Goal: Navigation & Orientation: Find specific page/section

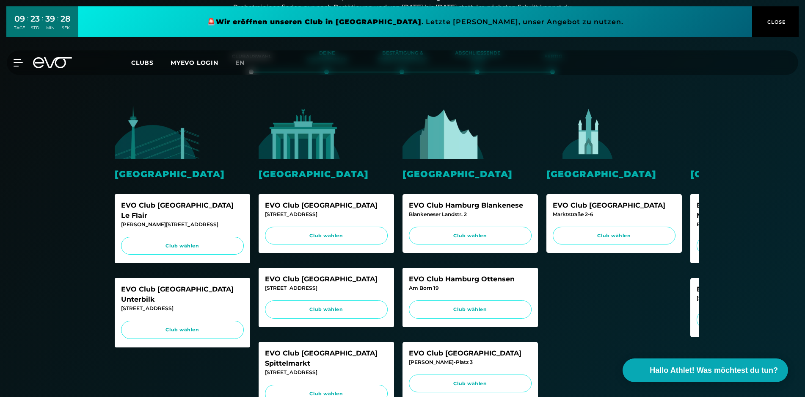
click at [51, 55] on div "MyEVO Login Über EVO Mitgliedschaften Probetraining TAGESPASS EVO Studios [GEOG…" at bounding box center [403, 62] width 802 height 25
click at [51, 61] on icon at bounding box center [52, 62] width 39 height 11
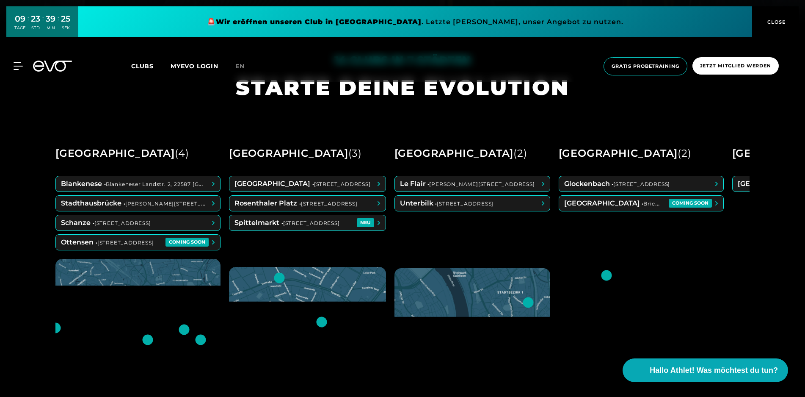
scroll to position [374, 0]
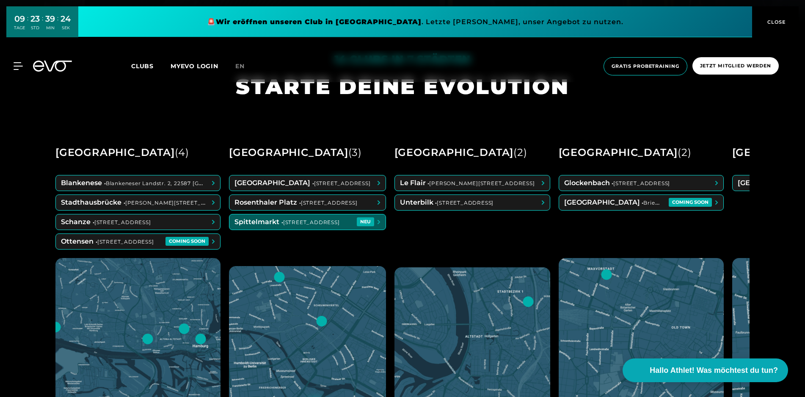
click at [275, 219] on span at bounding box center [307, 221] width 156 height 15
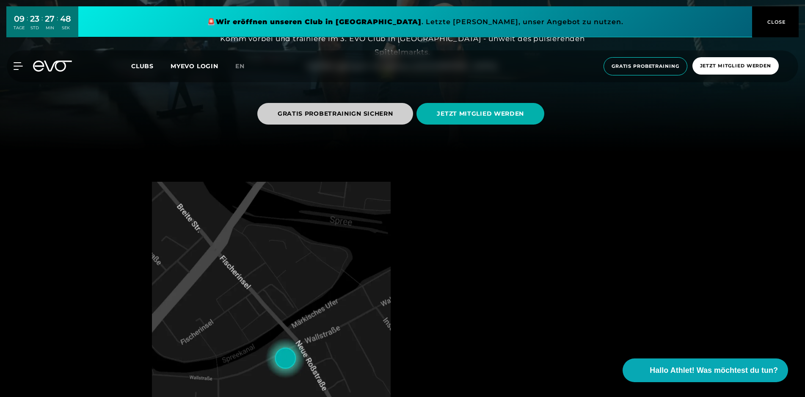
scroll to position [244, 0]
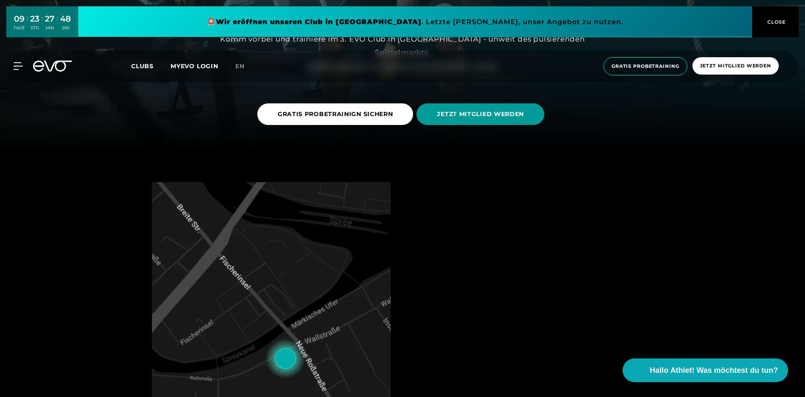
click at [436, 121] on span "JETZT MITGLIED WERDEN" at bounding box center [480, 114] width 128 height 22
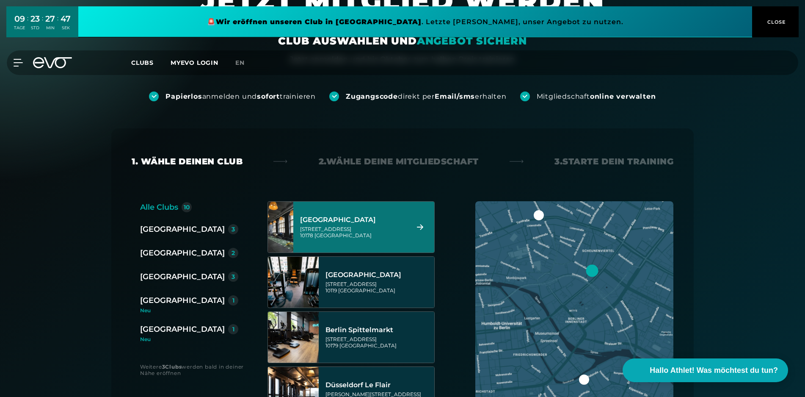
click at [379, 219] on div "[GEOGRAPHIC_DATA]" at bounding box center [353, 219] width 106 height 8
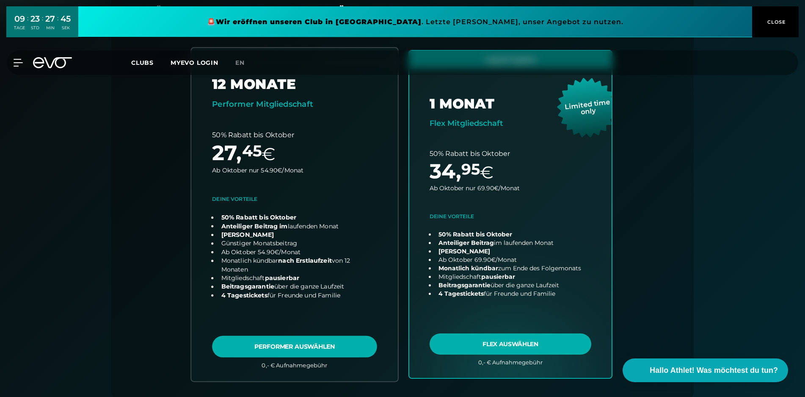
scroll to position [207, 0]
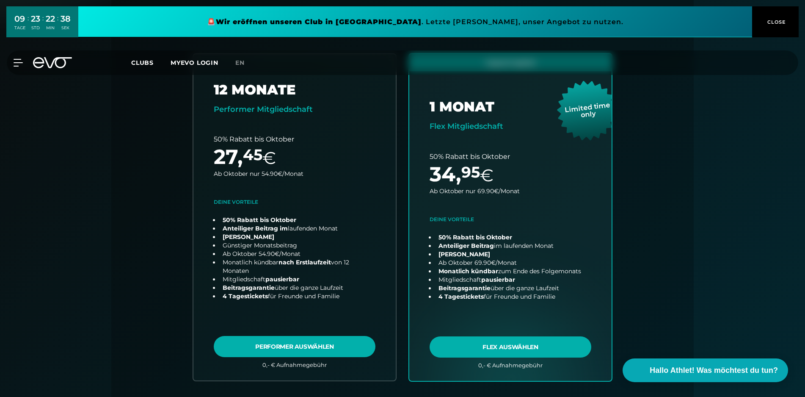
click at [44, 60] on icon at bounding box center [38, 62] width 11 height 11
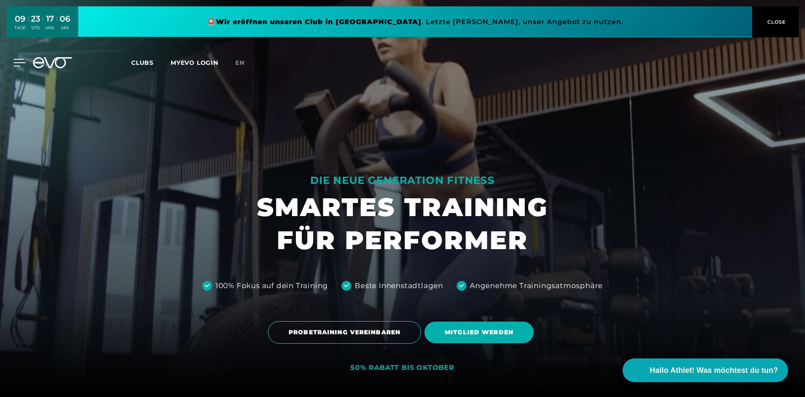
click at [18, 65] on icon at bounding box center [20, 62] width 12 height 7
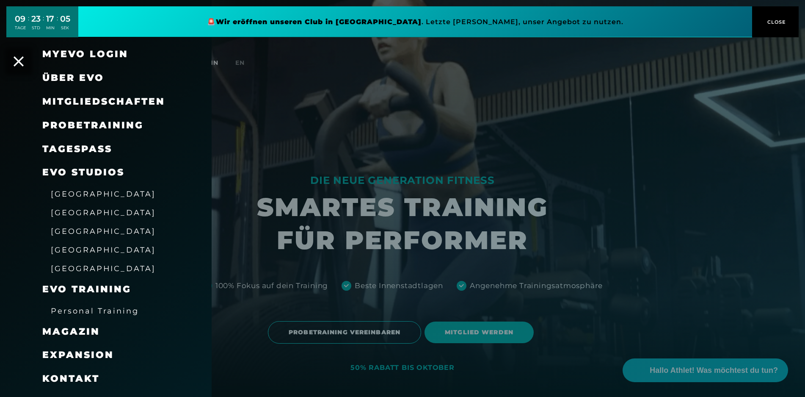
click at [277, 98] on div at bounding box center [402, 198] width 805 height 397
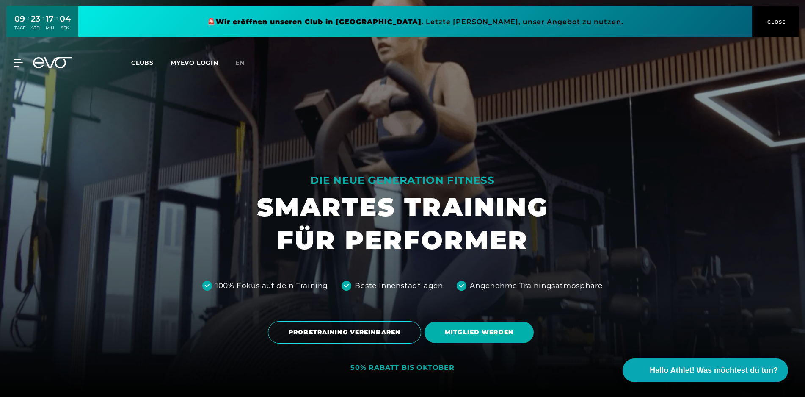
click at [69, 72] on div "MyEVO Login Über EVO Mitgliedschaften Probetraining TAGESPASS EVO Studios [GEOG…" at bounding box center [403, 62] width 802 height 25
click at [63, 69] on div "MyEVO Login Über EVO Mitgliedschaften Probetraining TAGESPASS EVO Studios [GEOG…" at bounding box center [403, 62] width 802 height 25
click at [57, 63] on icon at bounding box center [52, 62] width 39 height 11
click at [48, 63] on icon at bounding box center [58, 62] width 28 height 11
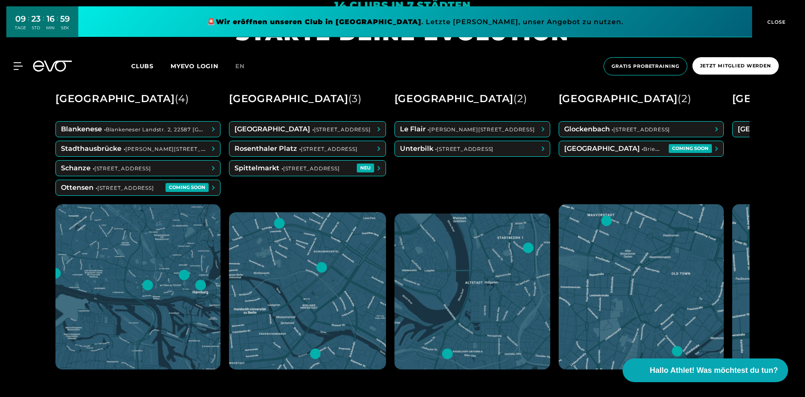
scroll to position [420, 0]
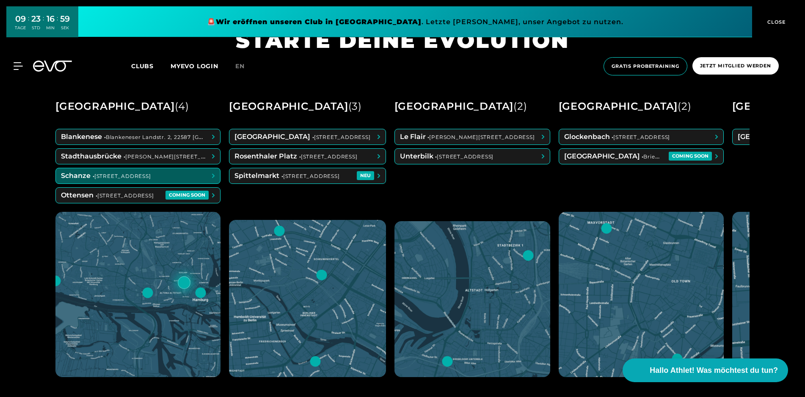
click at [199, 178] on span at bounding box center [138, 175] width 164 height 15
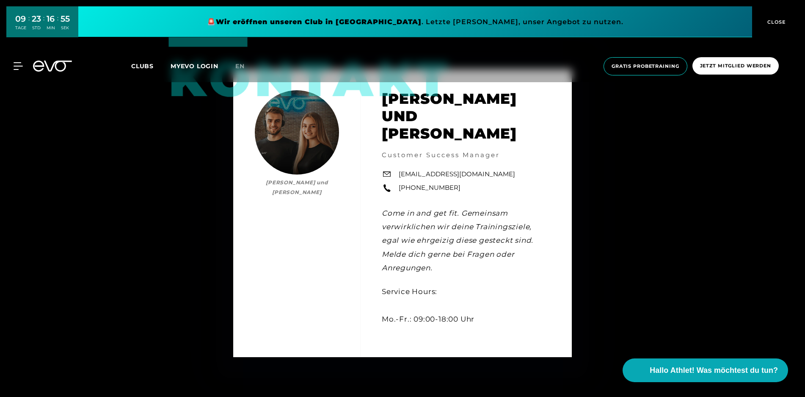
scroll to position [2504, 0]
